Goal: Information Seeking & Learning: Learn about a topic

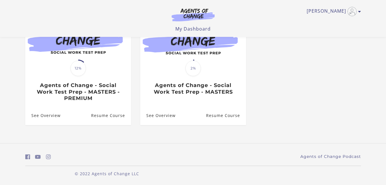
scroll to position [80, 0]
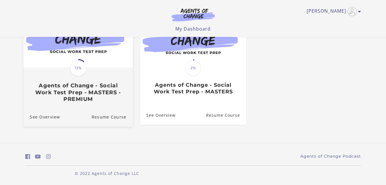
click at [66, 94] on h3 "Agents of Change - Social Work Test Prep - MASTERS - PREMIUM" at bounding box center [78, 92] width 97 height 20
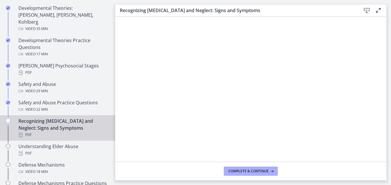
scroll to position [201, 0]
click at [242, 171] on span "Complete & continue" at bounding box center [248, 171] width 40 height 5
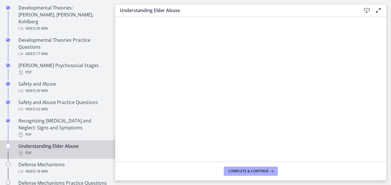
click at [379, 10] on icon at bounding box center [378, 10] width 7 height 7
